Goal: Find specific page/section: Find specific page/section

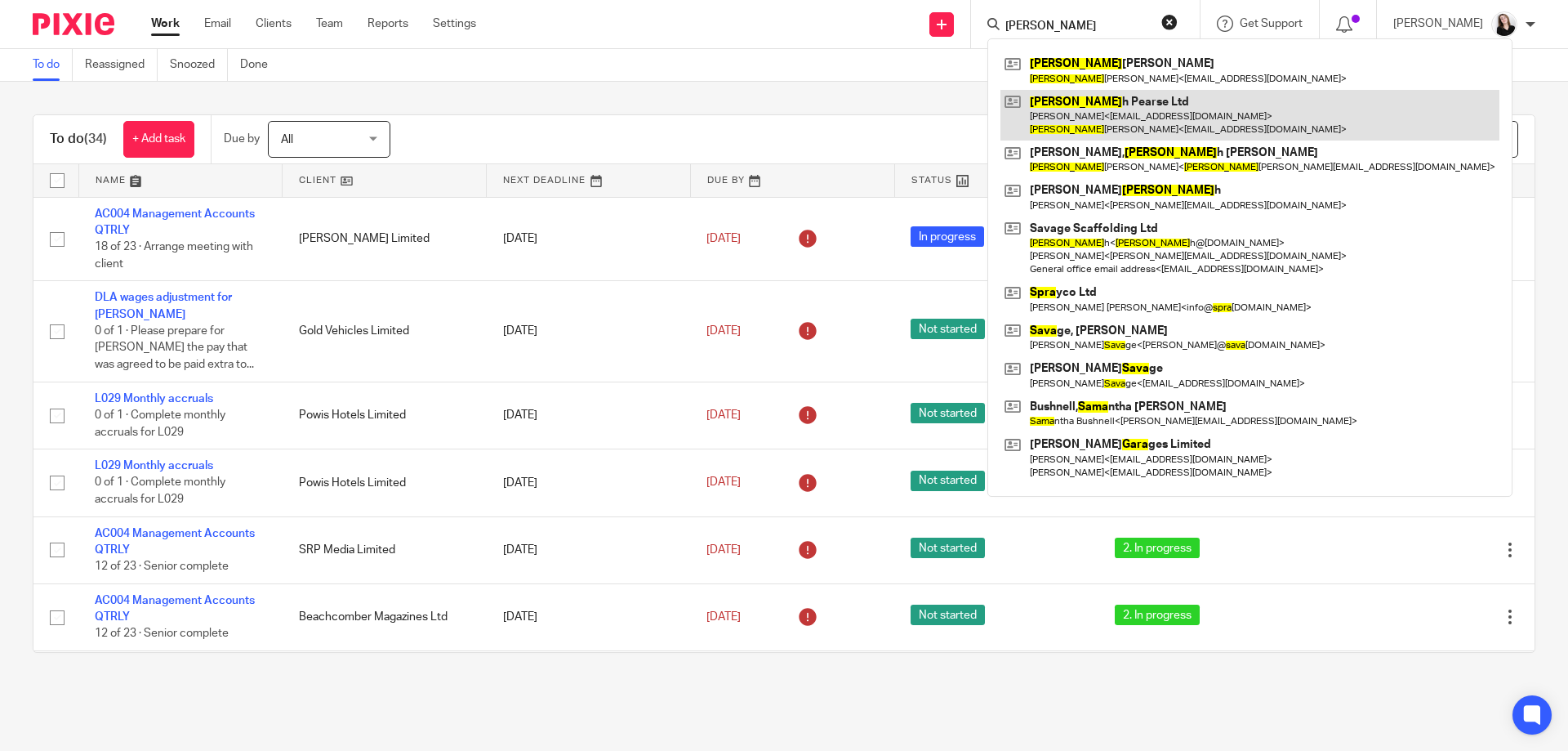
type input "sara"
click at [1128, 106] on link at bounding box center [1249, 115] width 499 height 51
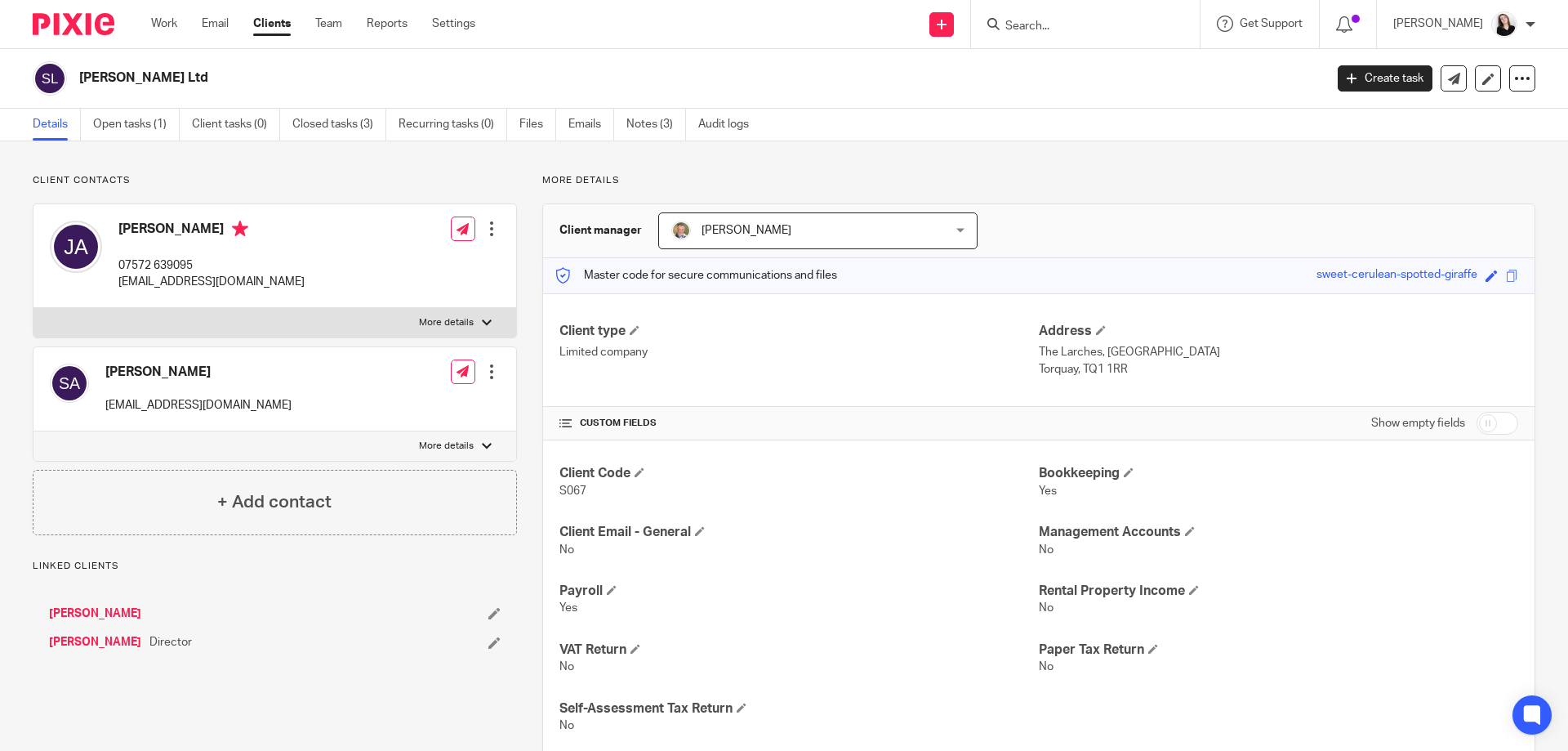
click at [655, 125] on link "Notes (3)" at bounding box center [656, 124] width 60 height 32
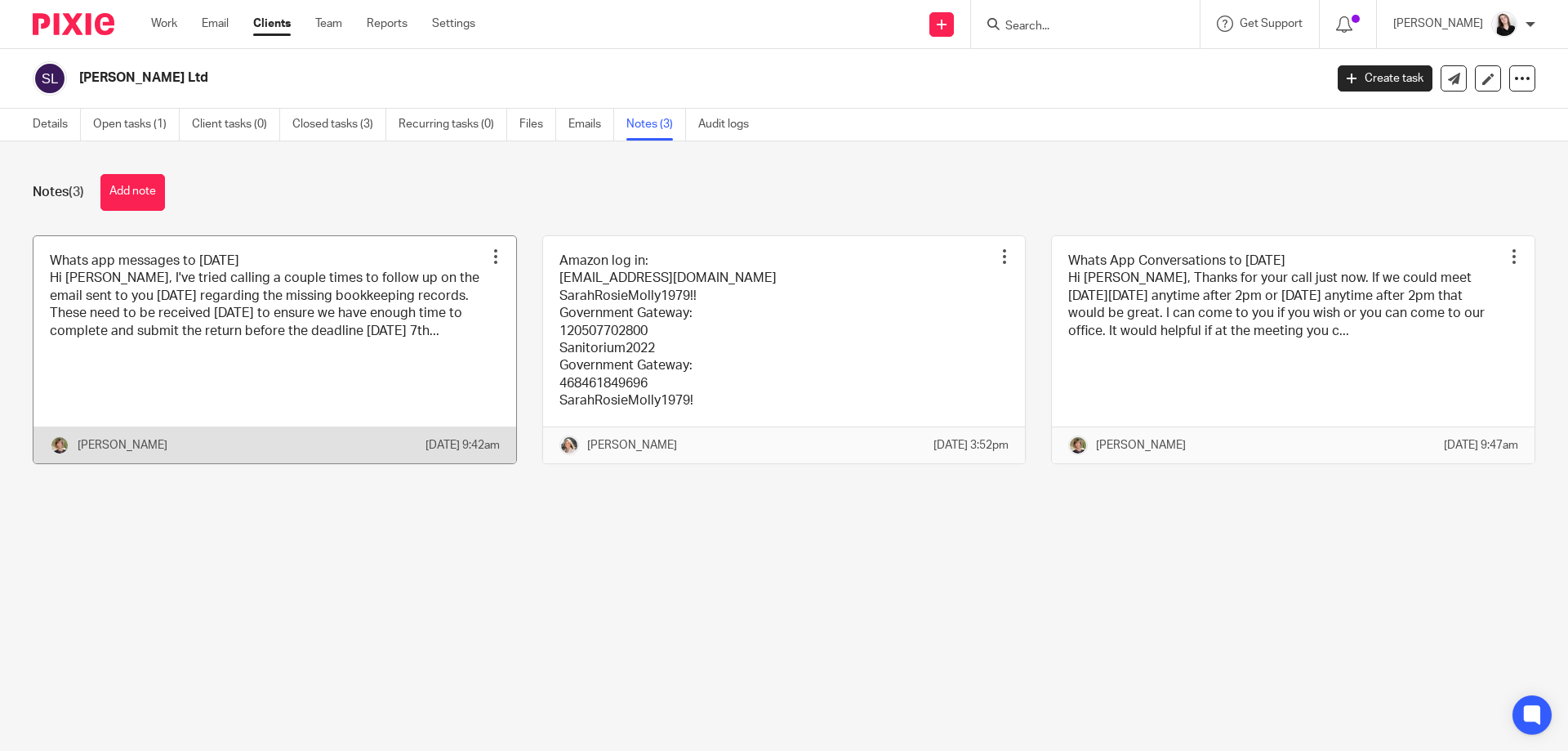
click at [360, 362] on link at bounding box center [274, 350] width 483 height 227
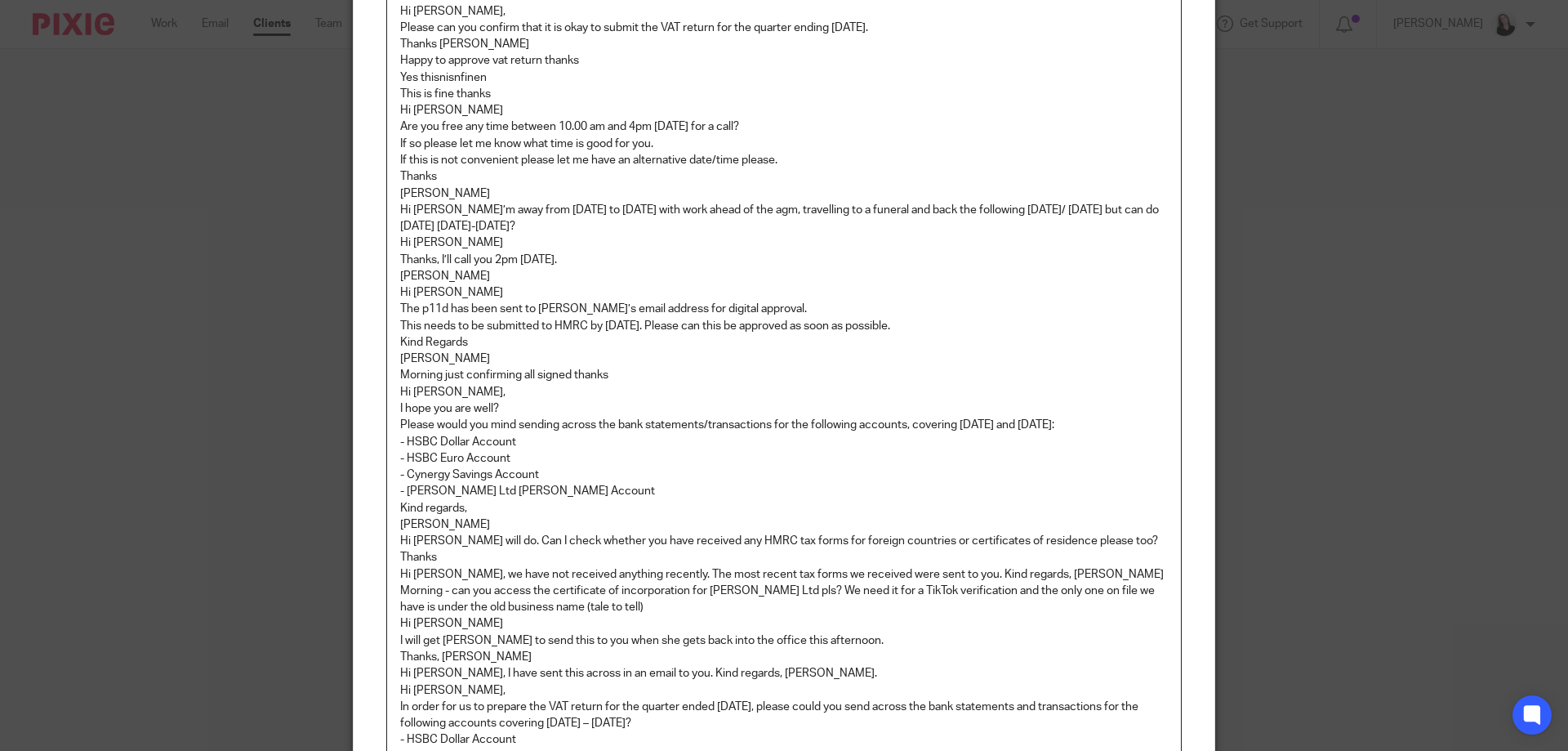
scroll to position [1284, 0]
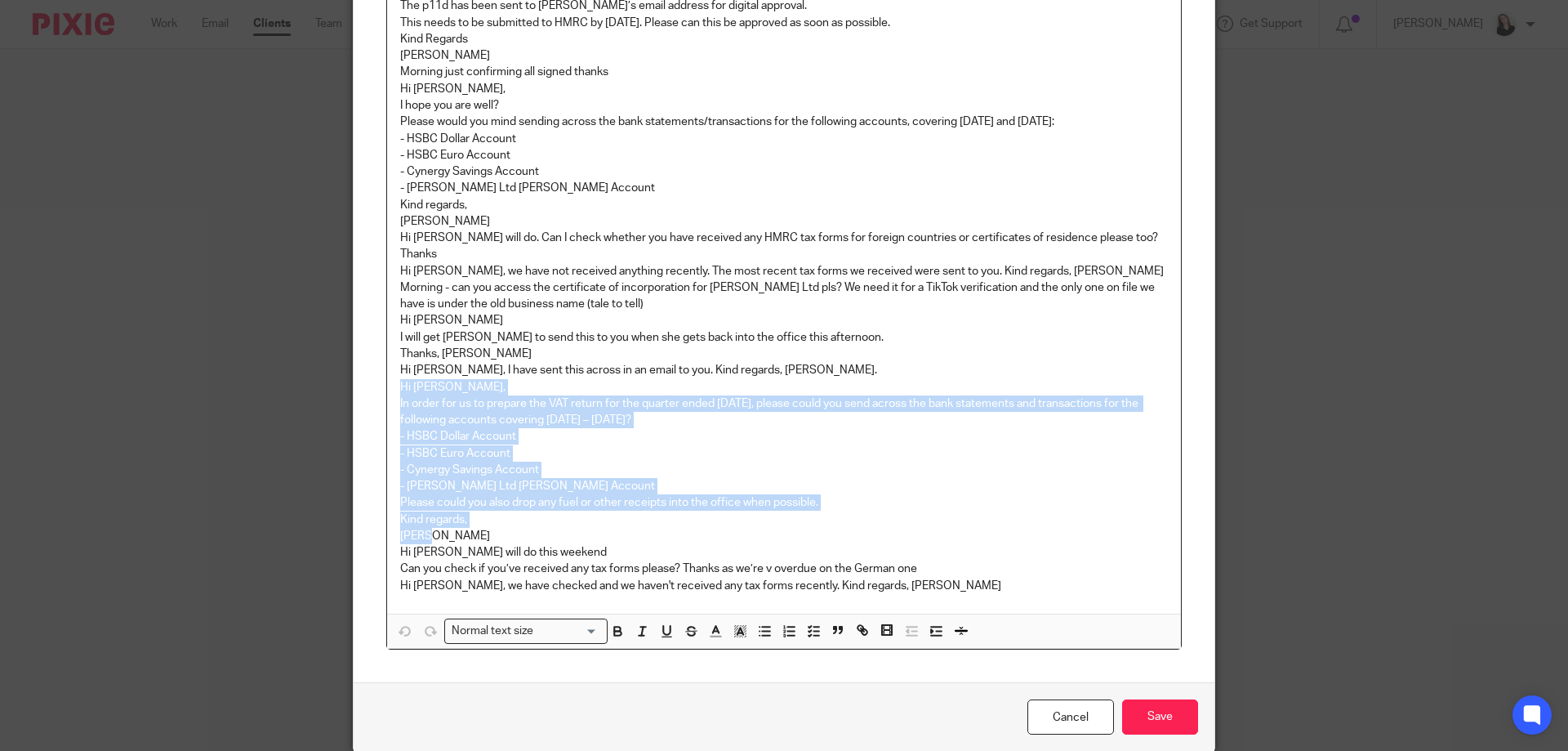
drag, startPoint x: 390, startPoint y: 317, endPoint x: 460, endPoint y: 467, distance: 165.5
copy div "Hi James, In order for us to prepare the VAT return for the quarter ended 31 Ju…"
click at [1502, 72] on div "Edit note Content Whats app messages to 19/08/25 Hi James, I've tried calling a…" at bounding box center [784, 375] width 1568 height 751
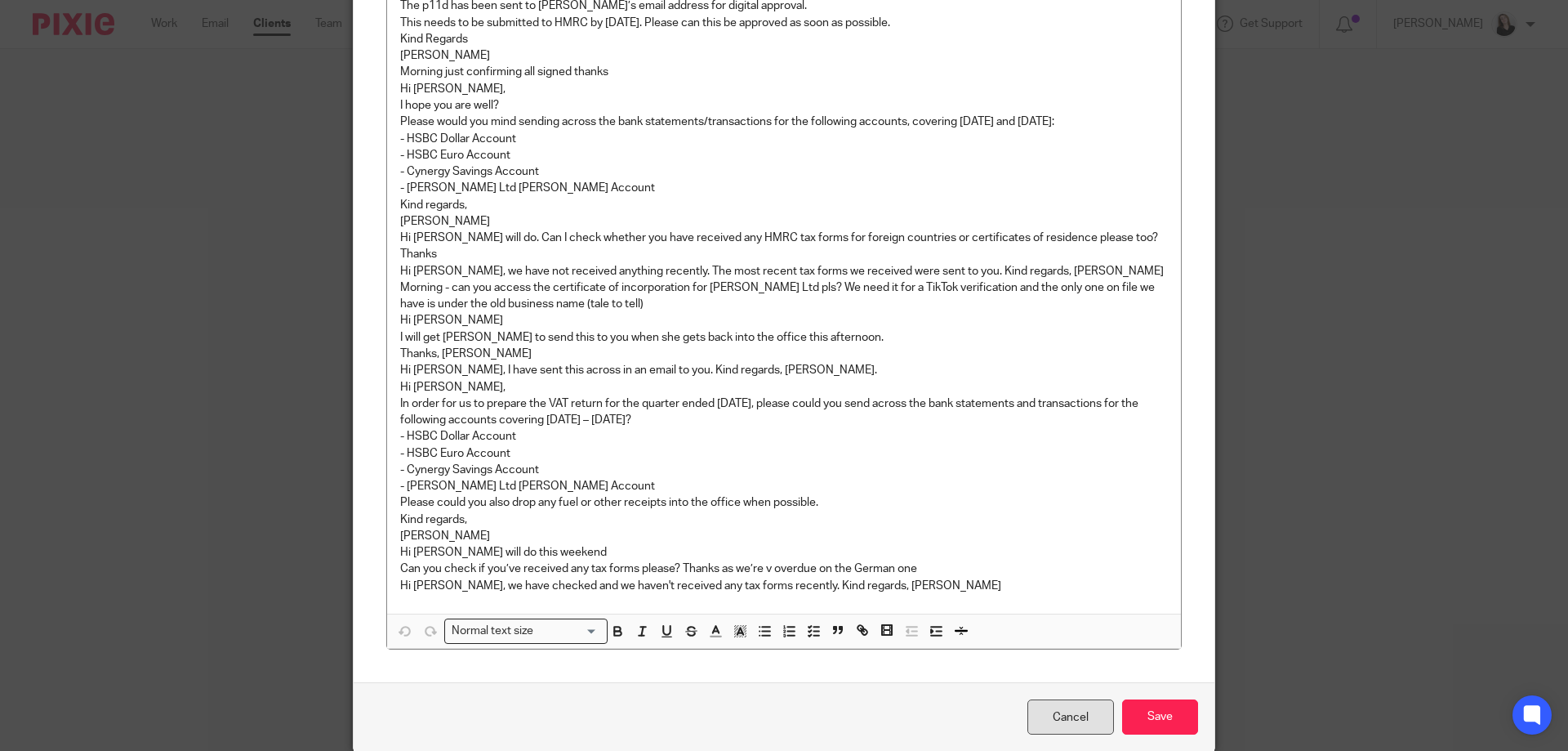
click at [1102, 699] on link "Cancel" at bounding box center [1071, 717] width 87 height 35
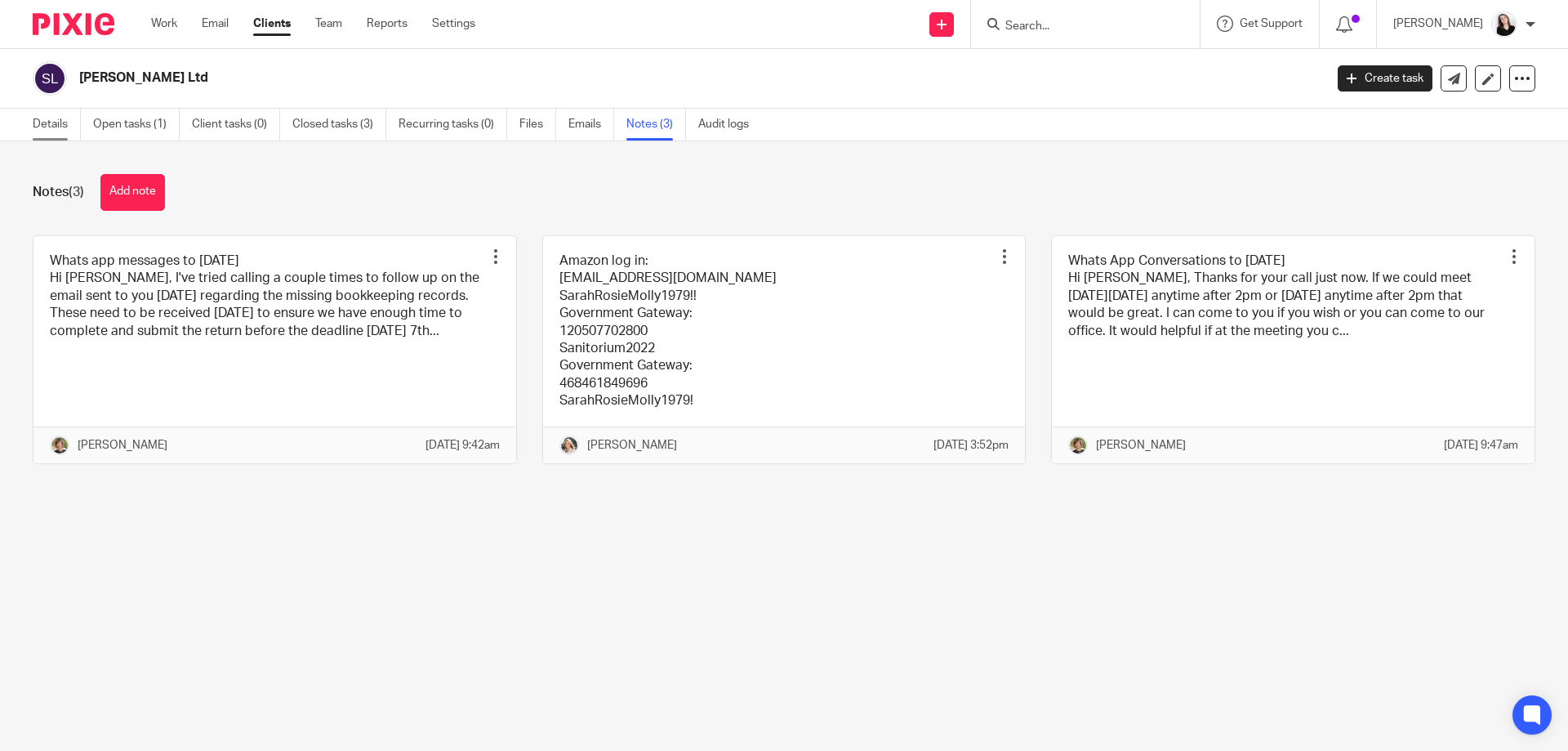
click at [50, 130] on link "Details" at bounding box center [56, 124] width 48 height 32
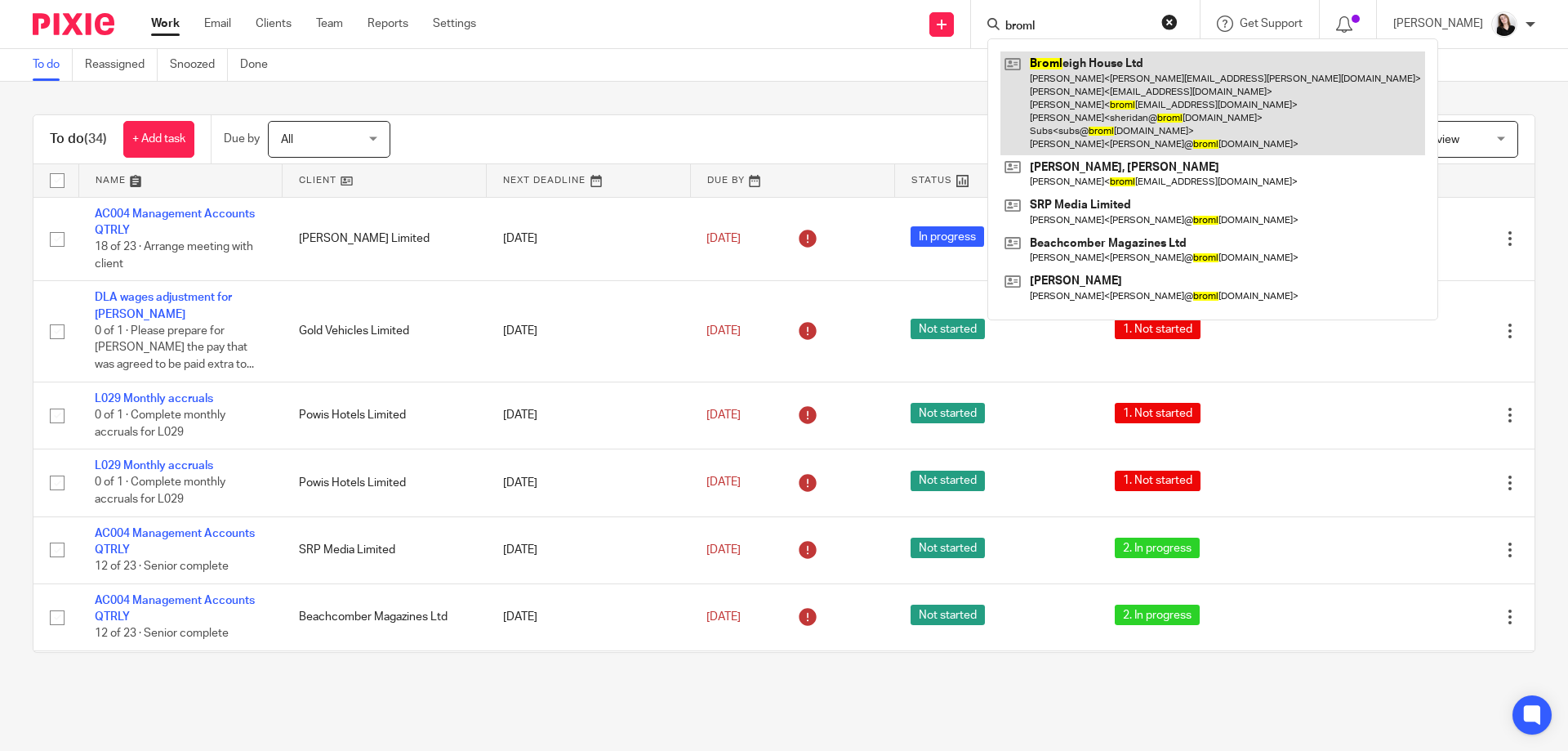
type input "broml"
click at [1092, 88] on link at bounding box center [1212, 103] width 425 height 104
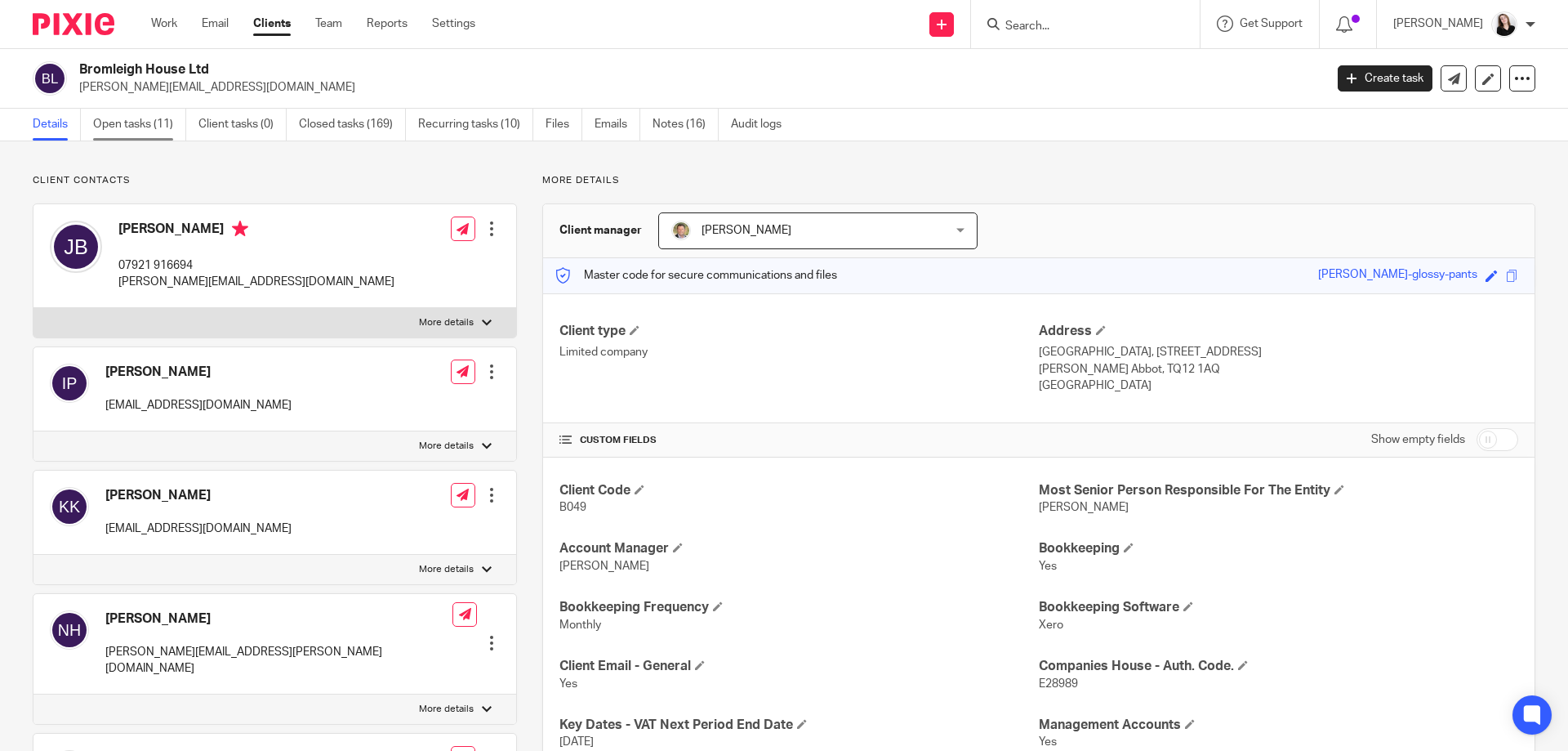
click at [155, 119] on link "Open tasks (11)" at bounding box center [139, 124] width 93 height 32
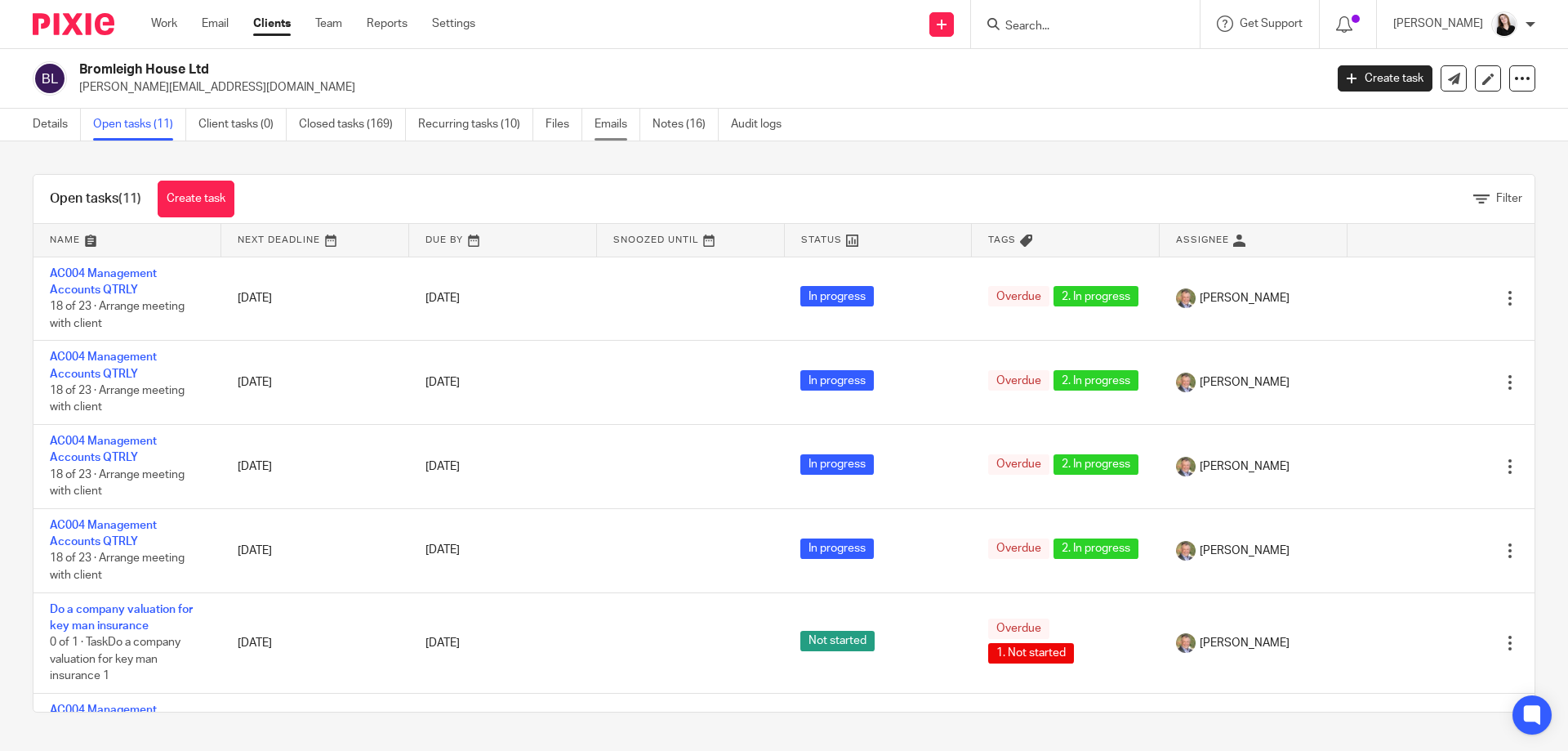
click at [631, 120] on link "Emails" at bounding box center [617, 124] width 46 height 32
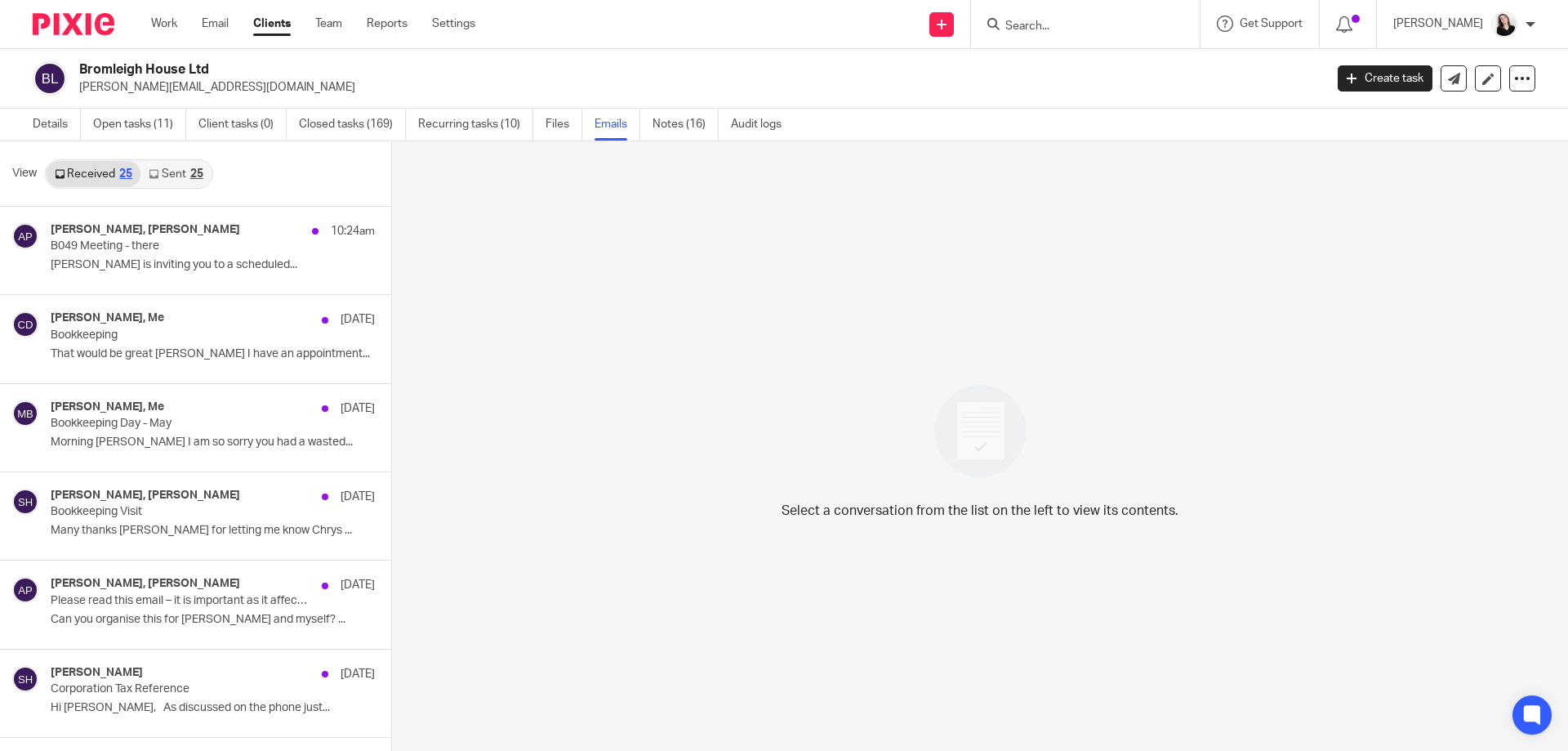
click at [141, 162] on link "Sent 25" at bounding box center [176, 174] width 71 height 26
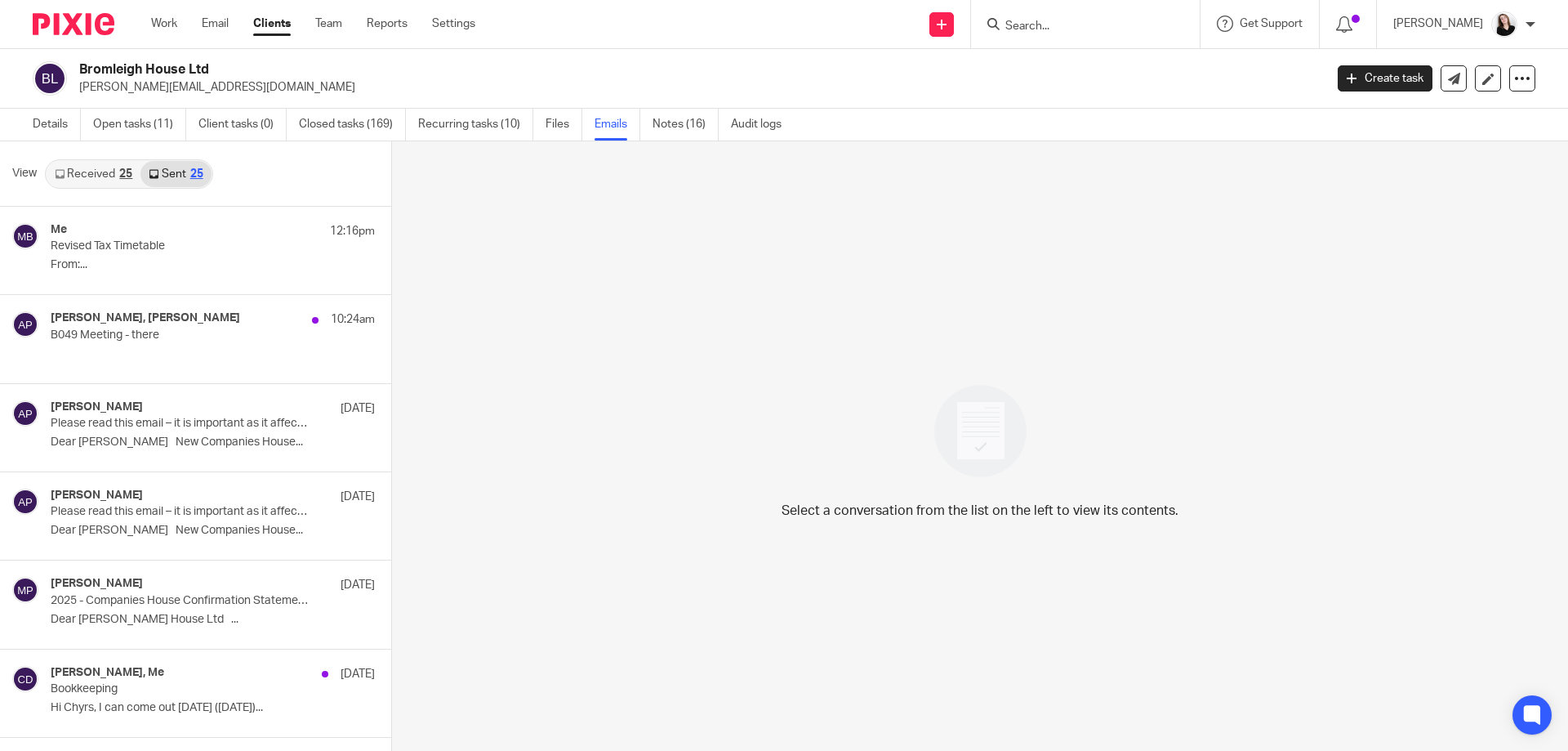
scroll to position [3, 0]
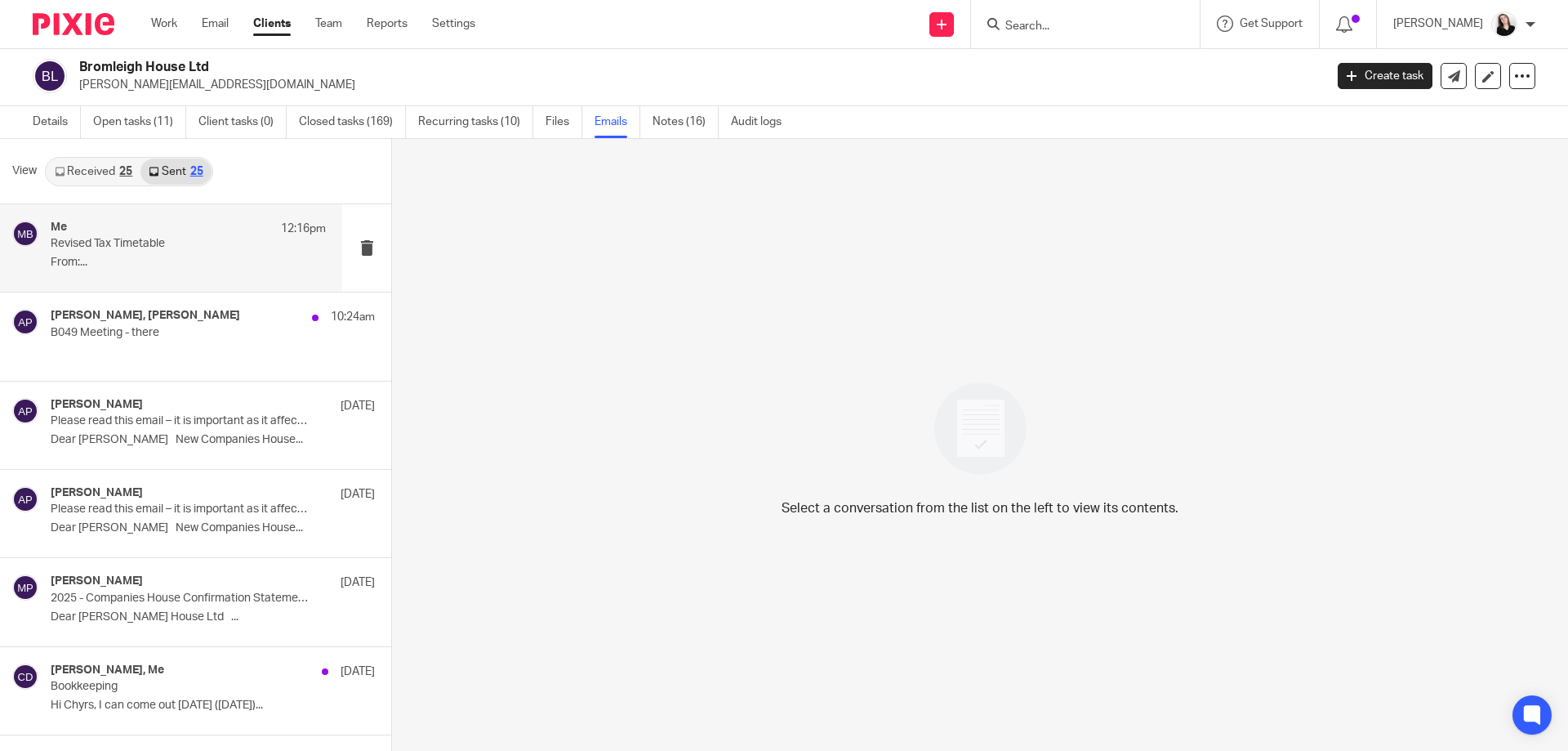
click at [179, 267] on p "From:..." at bounding box center [188, 262] width 275 height 14
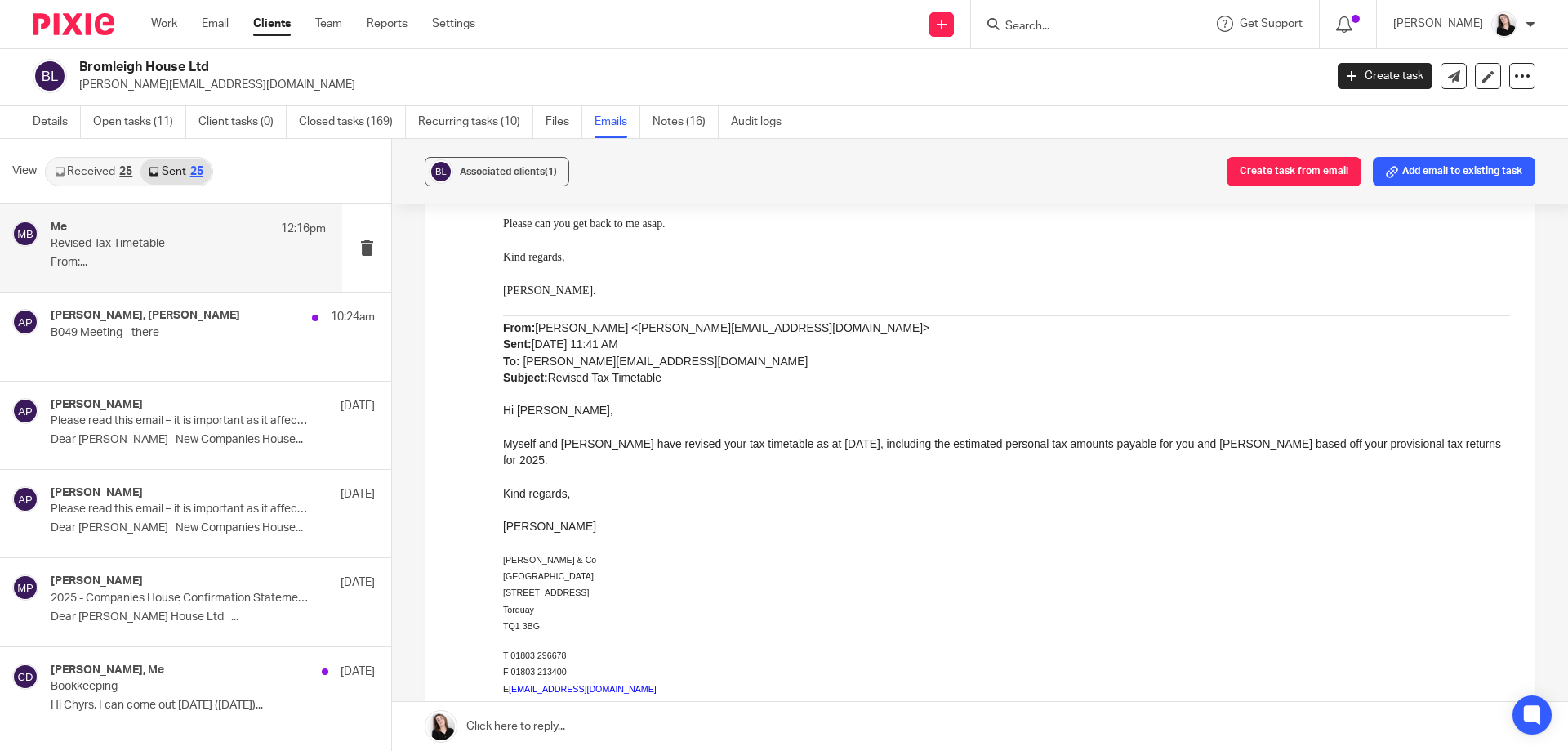
scroll to position [0, 0]
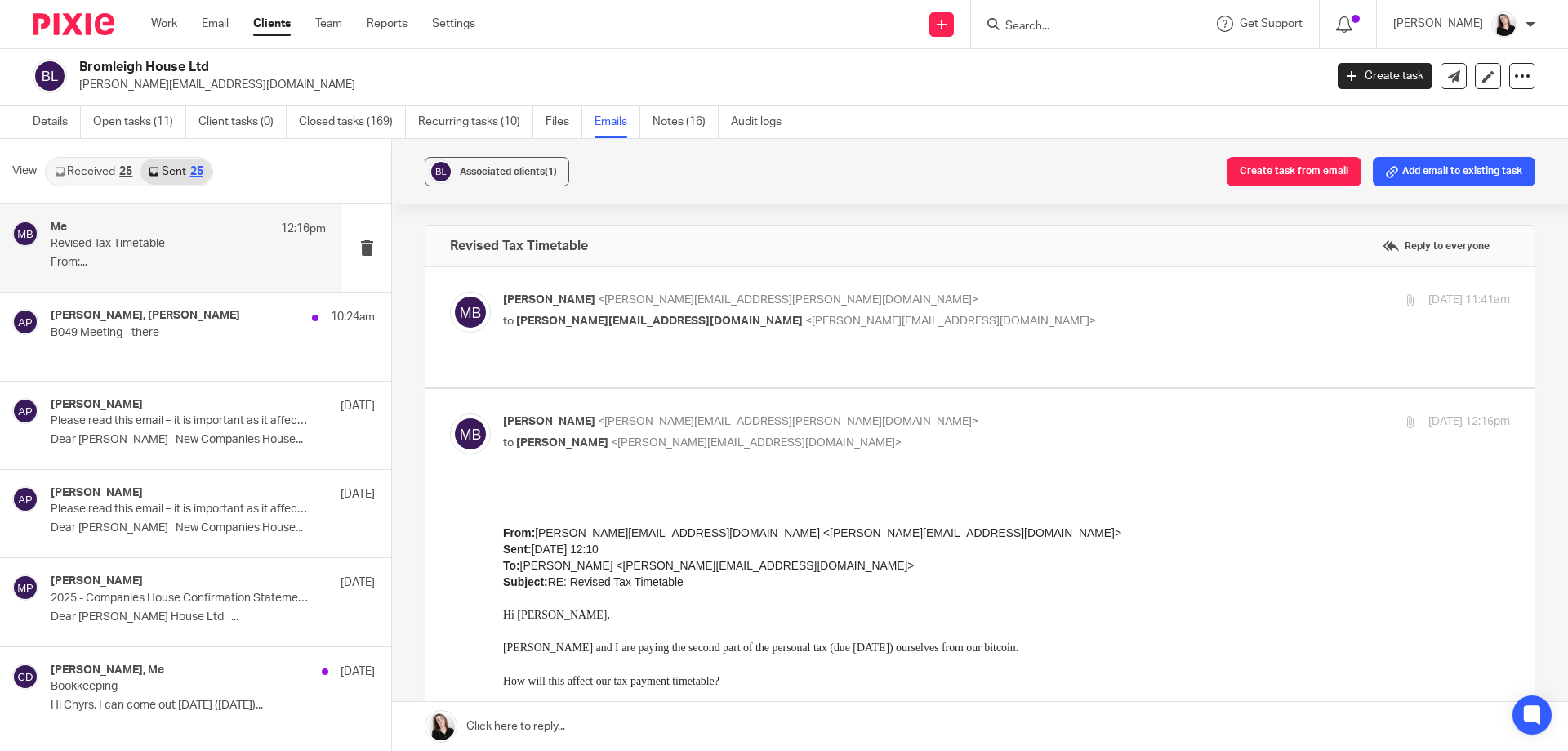
click at [864, 272] on label at bounding box center [980, 327] width 1109 height 120
click at [450, 291] on input "checkbox" at bounding box center [449, 291] width 1 height 1
checkbox input "true"
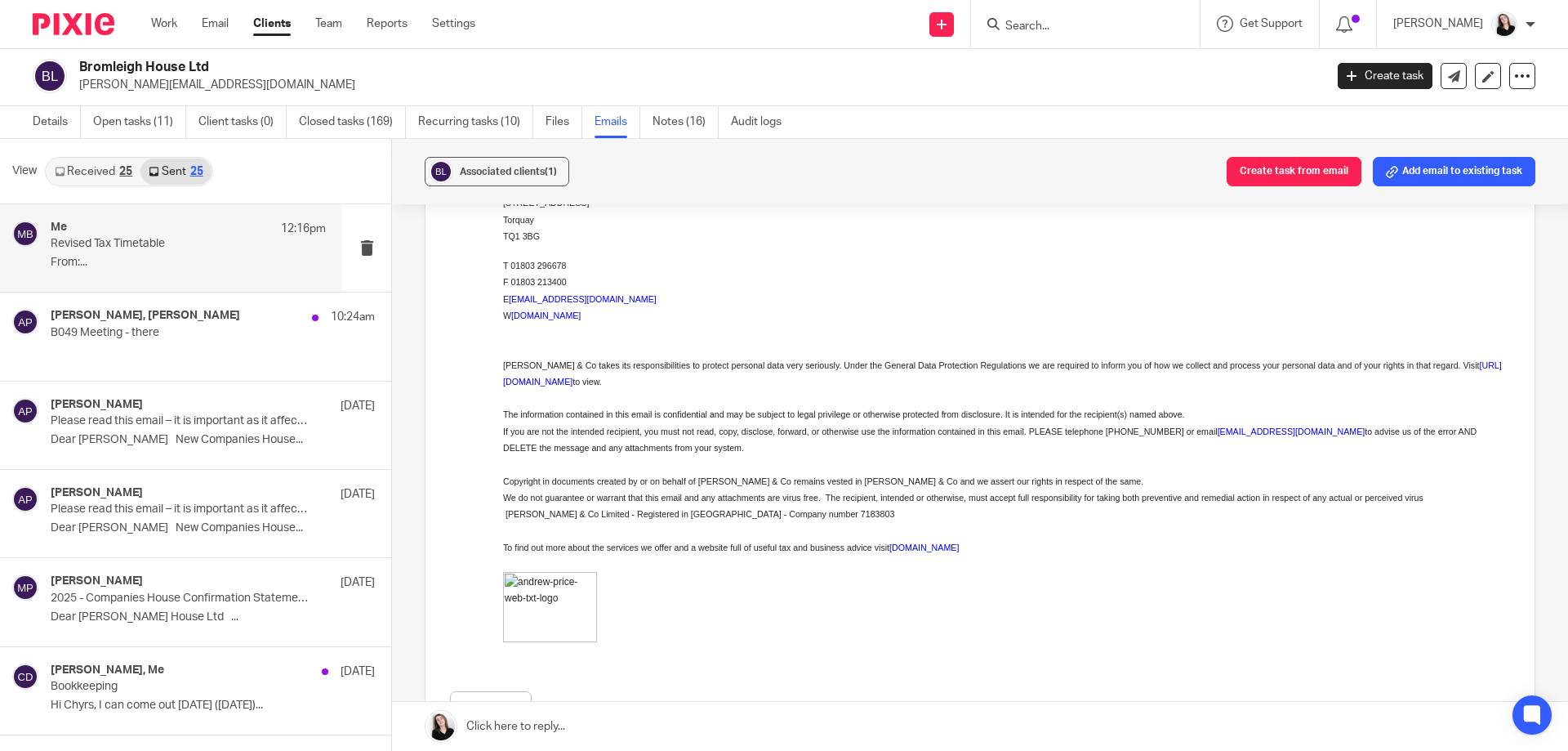
scroll to position [2002, 0]
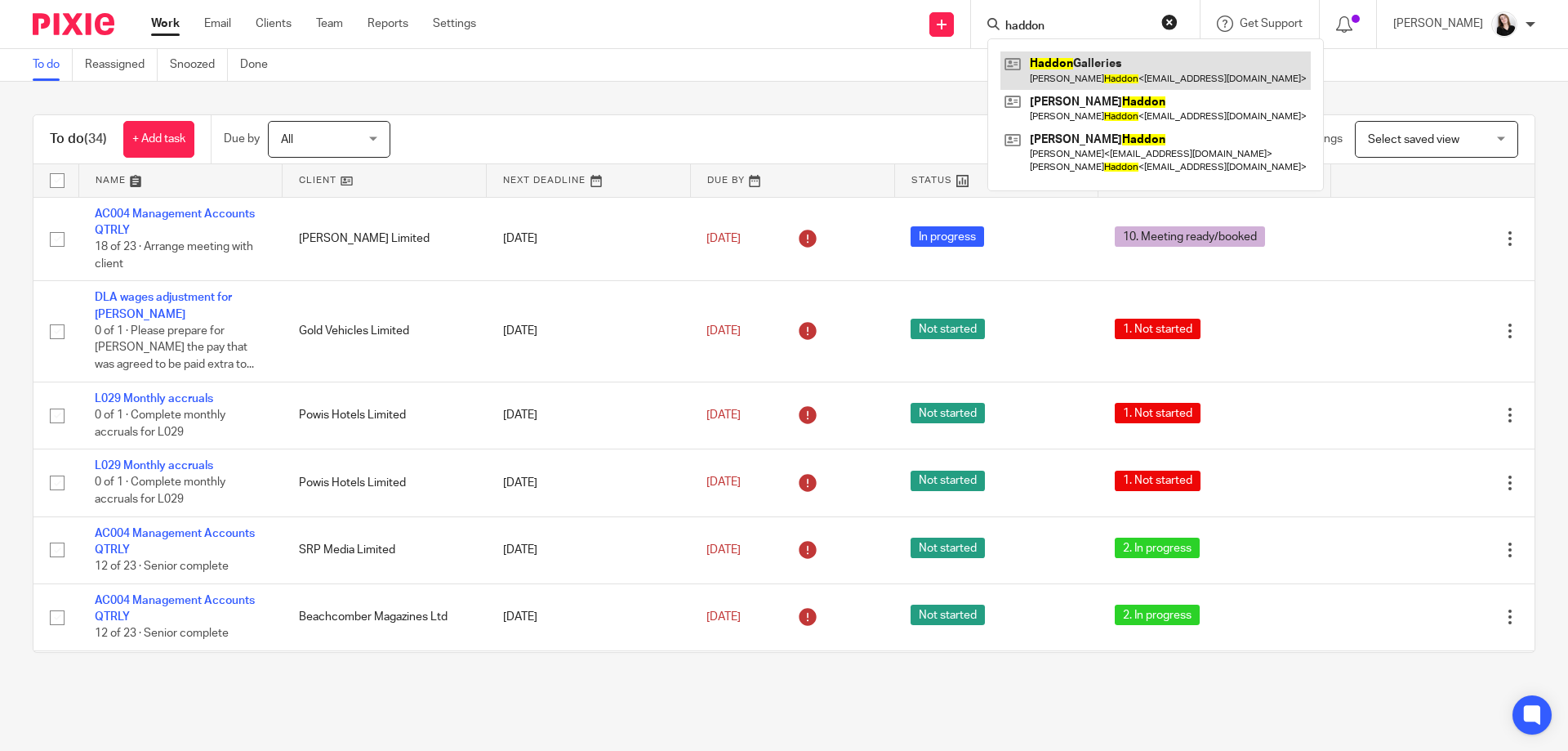
type input "haddon"
click at [1135, 55] on link at bounding box center [1155, 71] width 311 height 38
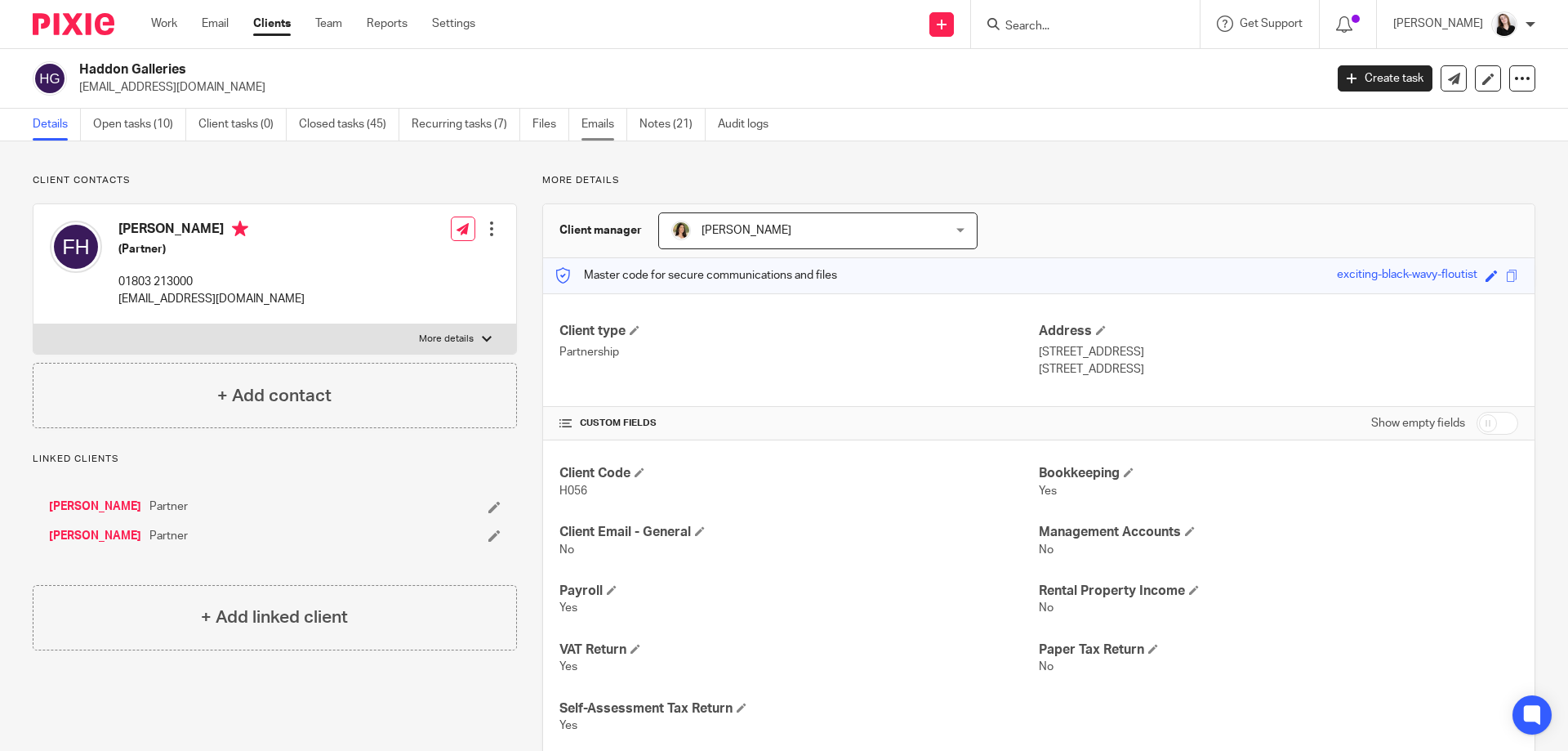
click at [603, 128] on link "Emails" at bounding box center [604, 124] width 46 height 32
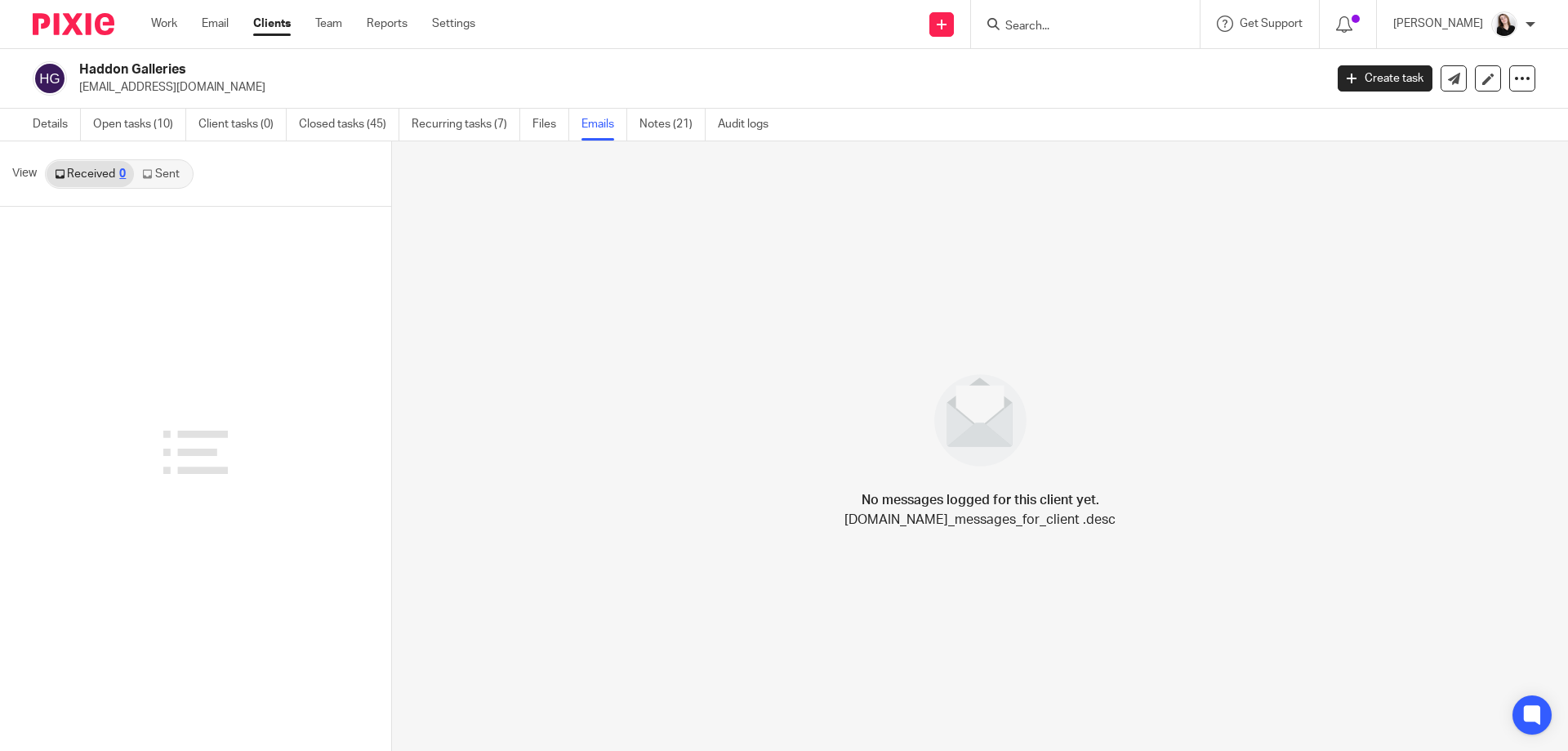
click at [170, 172] on link "Sent" at bounding box center [162, 174] width 57 height 26
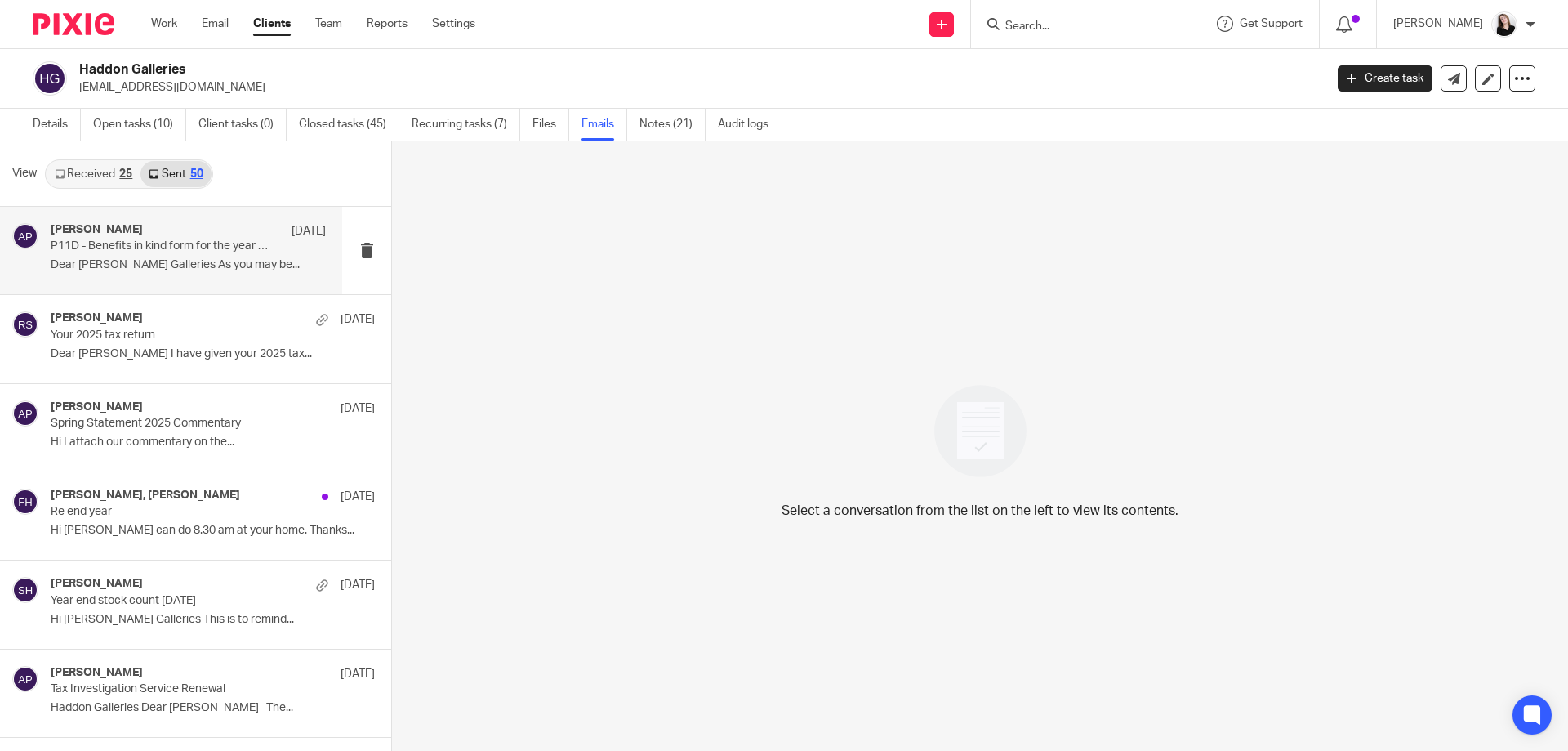
click at [171, 223] on div "[PERSON_NAME] [DATE]" at bounding box center [188, 231] width 275 height 16
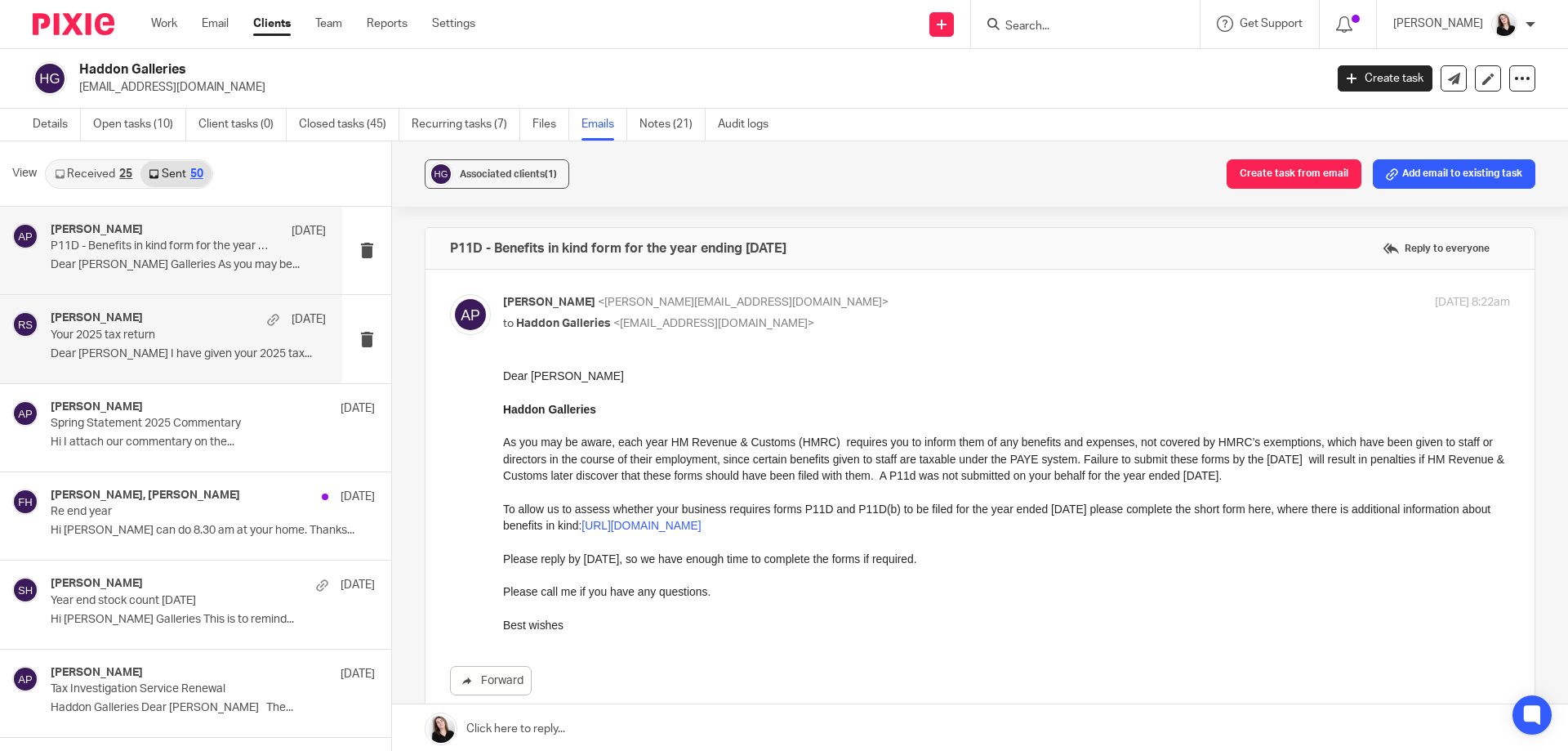
click at [182, 329] on p "Your 2025 tax return" at bounding box center [161, 335] width 221 height 14
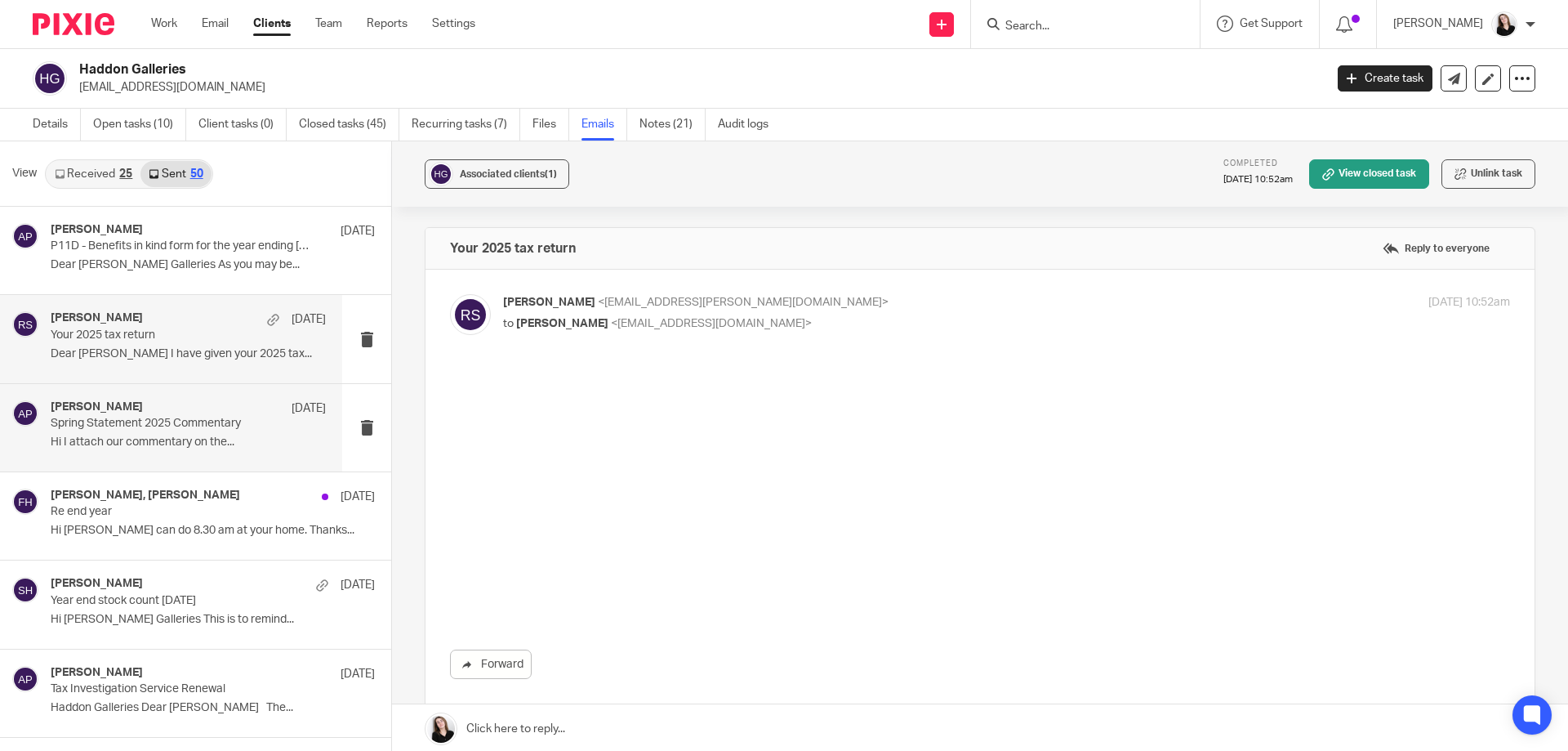
click at [190, 422] on p "Spring Statement 2025 Commentary" at bounding box center [161, 423] width 221 height 14
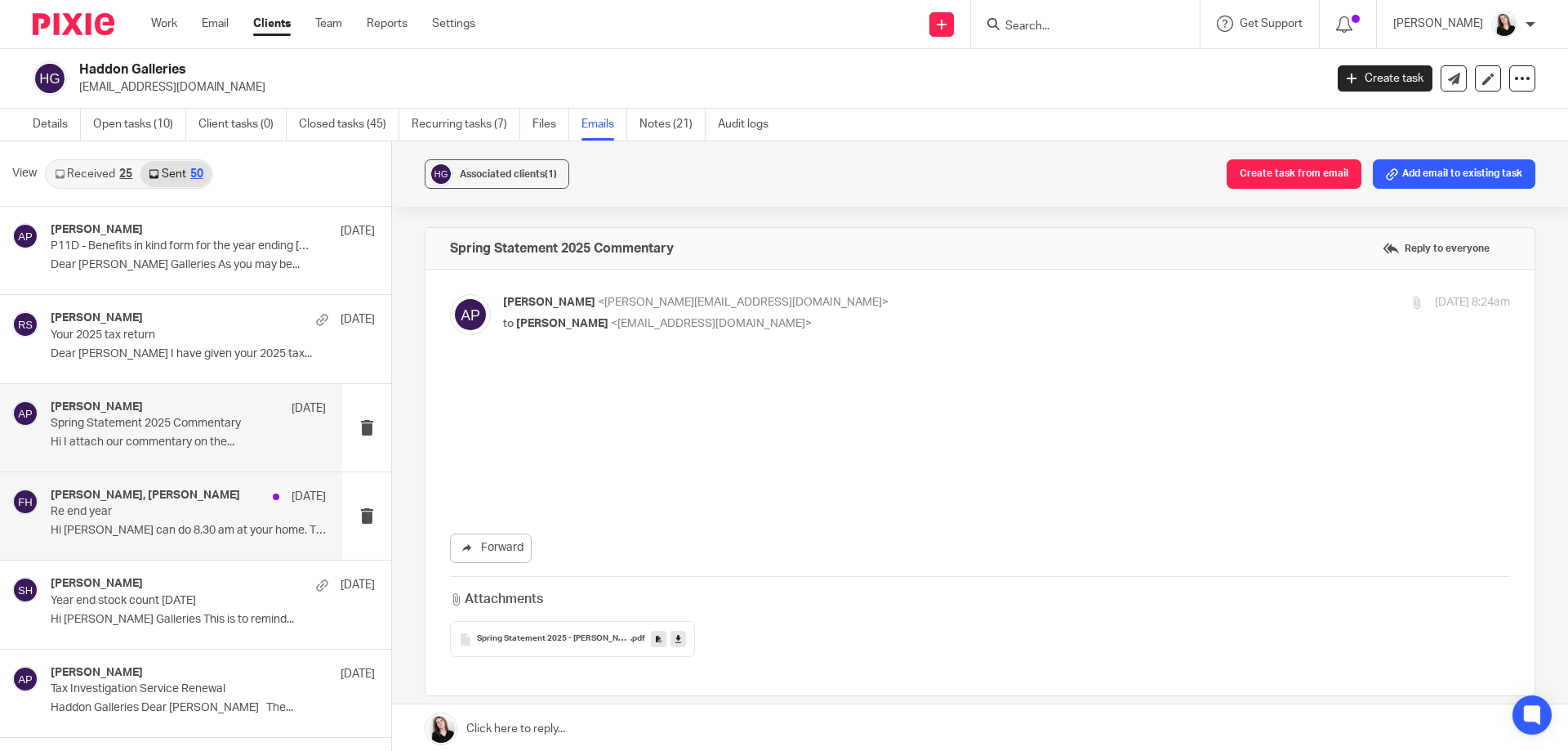
click at [201, 510] on p "Re end year" at bounding box center [161, 512] width 221 height 14
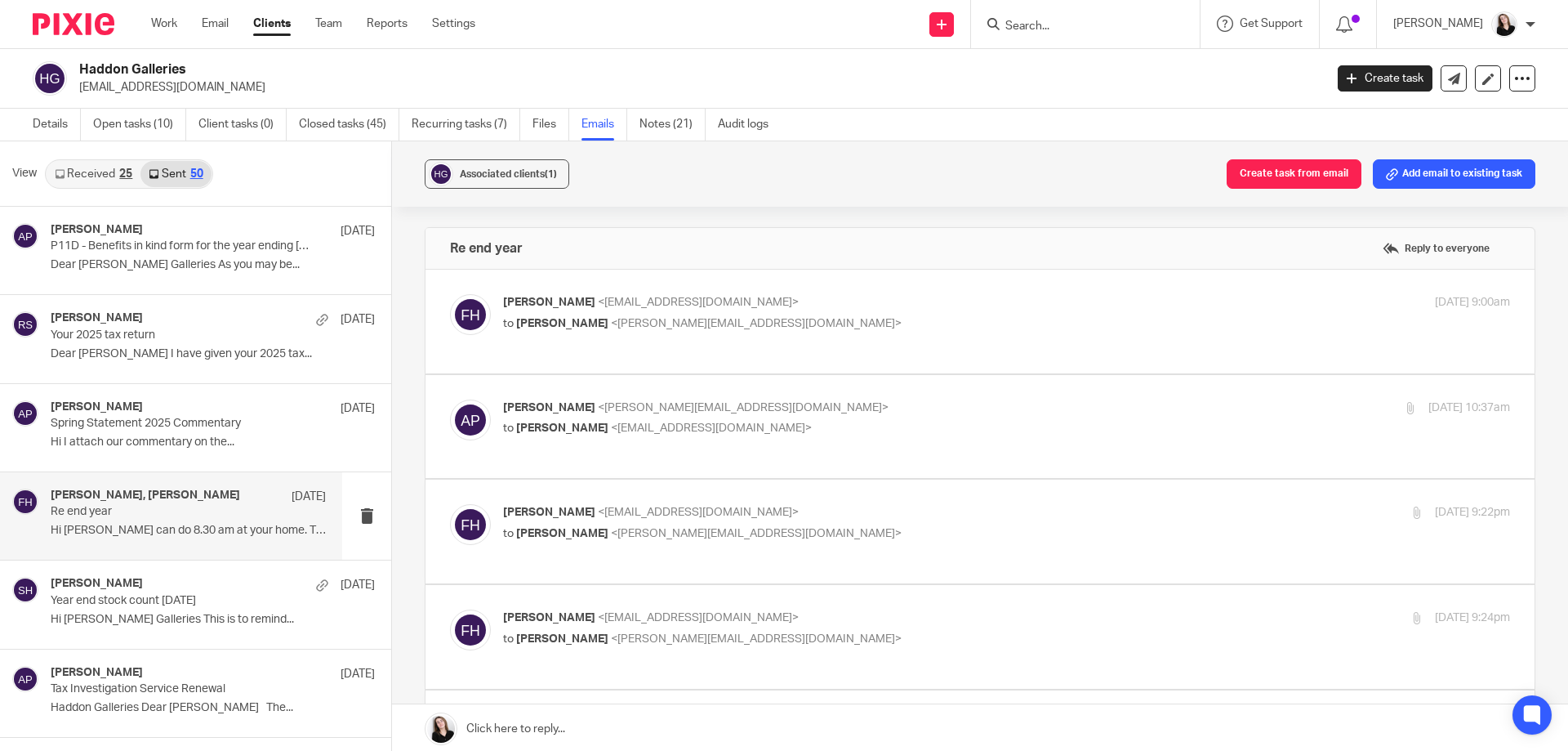
click at [105, 170] on link "Received 25" at bounding box center [93, 174] width 94 height 26
